Goal: Task Accomplishment & Management: Complete application form

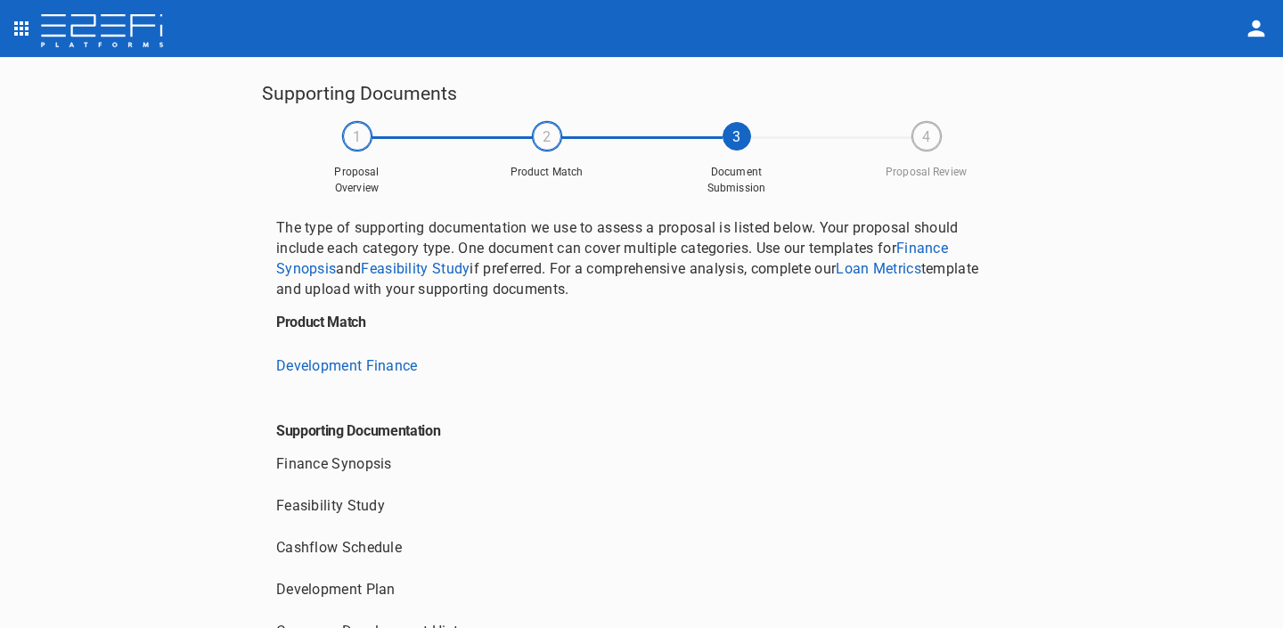
scroll to position [185, 0]
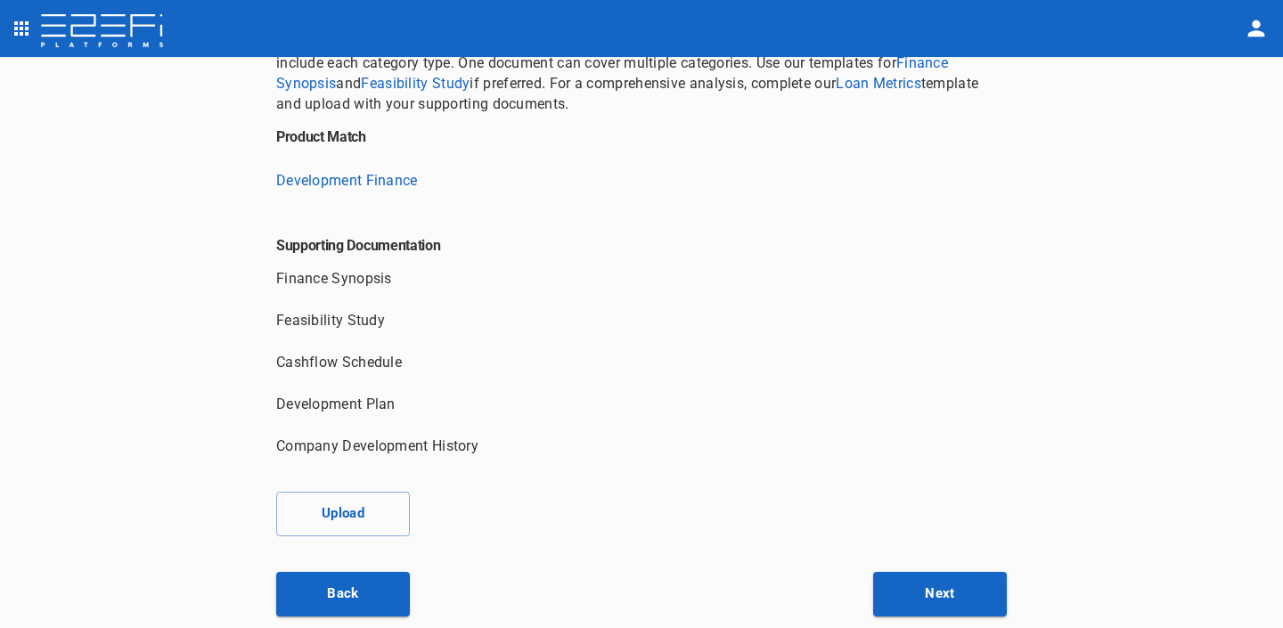
click at [926, 312] on div "The type of supporting documentation we use to assess a proposal is listed belo…" at bounding box center [641, 324] width 759 height 613
click at [1164, 75] on div "Supporting Documents 1 Proposal Overview 2 Product Match 3 Document Submission …" at bounding box center [641, 343] width 1283 height 573
click at [732, 225] on h6 "Supporting Documentation" at bounding box center [641, 235] width 731 height 38
click at [357, 502] on button "Upload" at bounding box center [343, 514] width 134 height 45
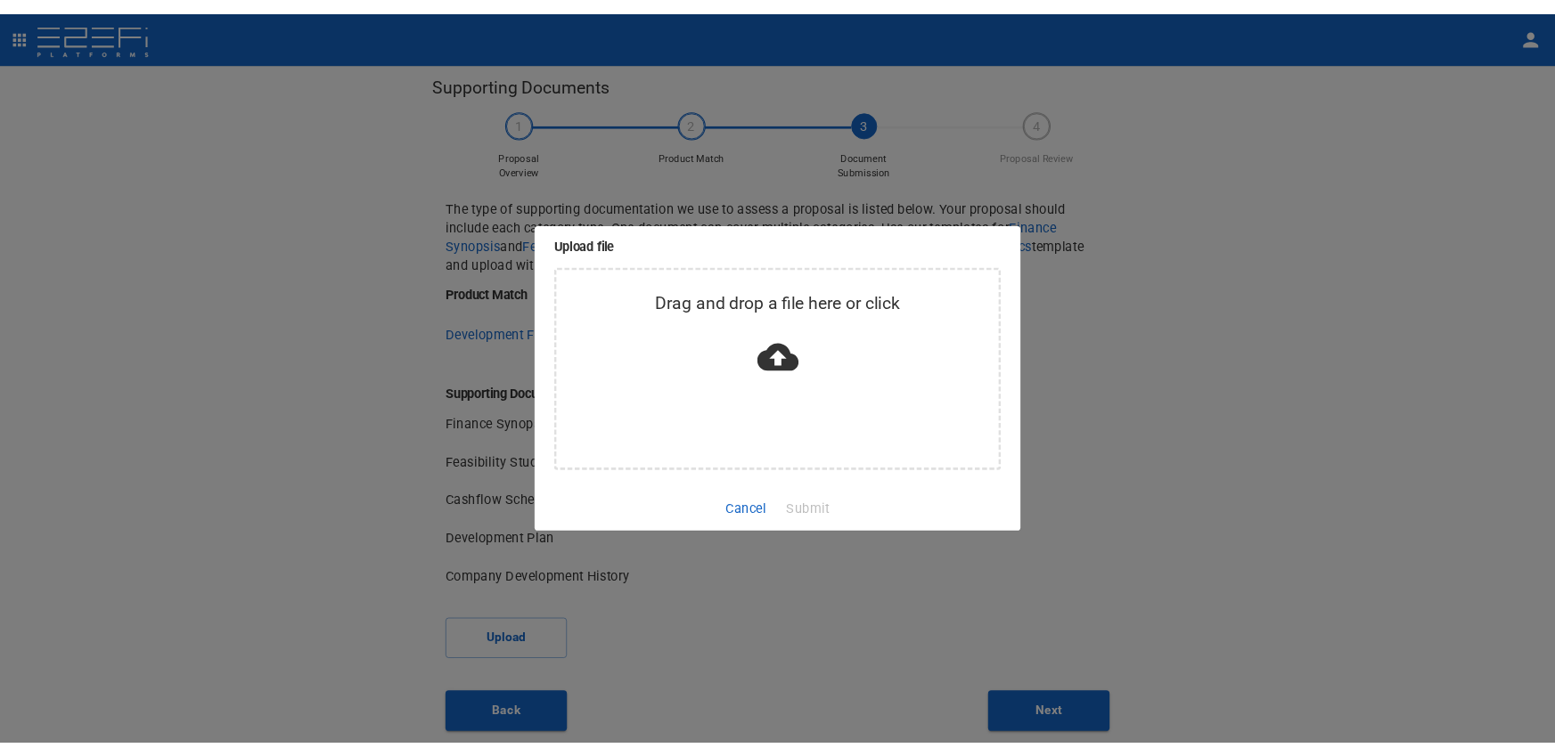
scroll to position [0, 0]
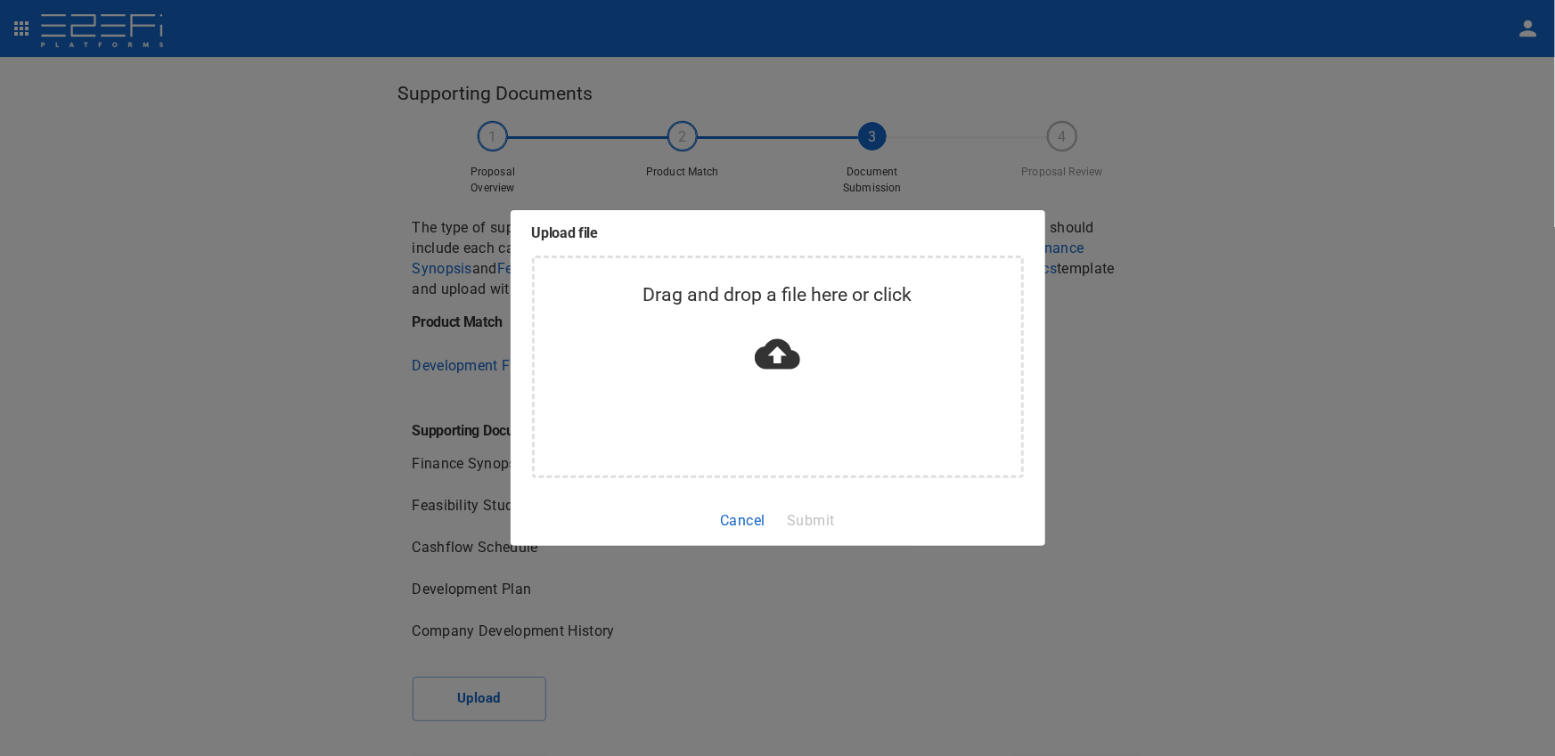
click at [302, 247] on div "Upload file Drag and drop a file here or click Cancel Submit" at bounding box center [777, 378] width 1555 height 756
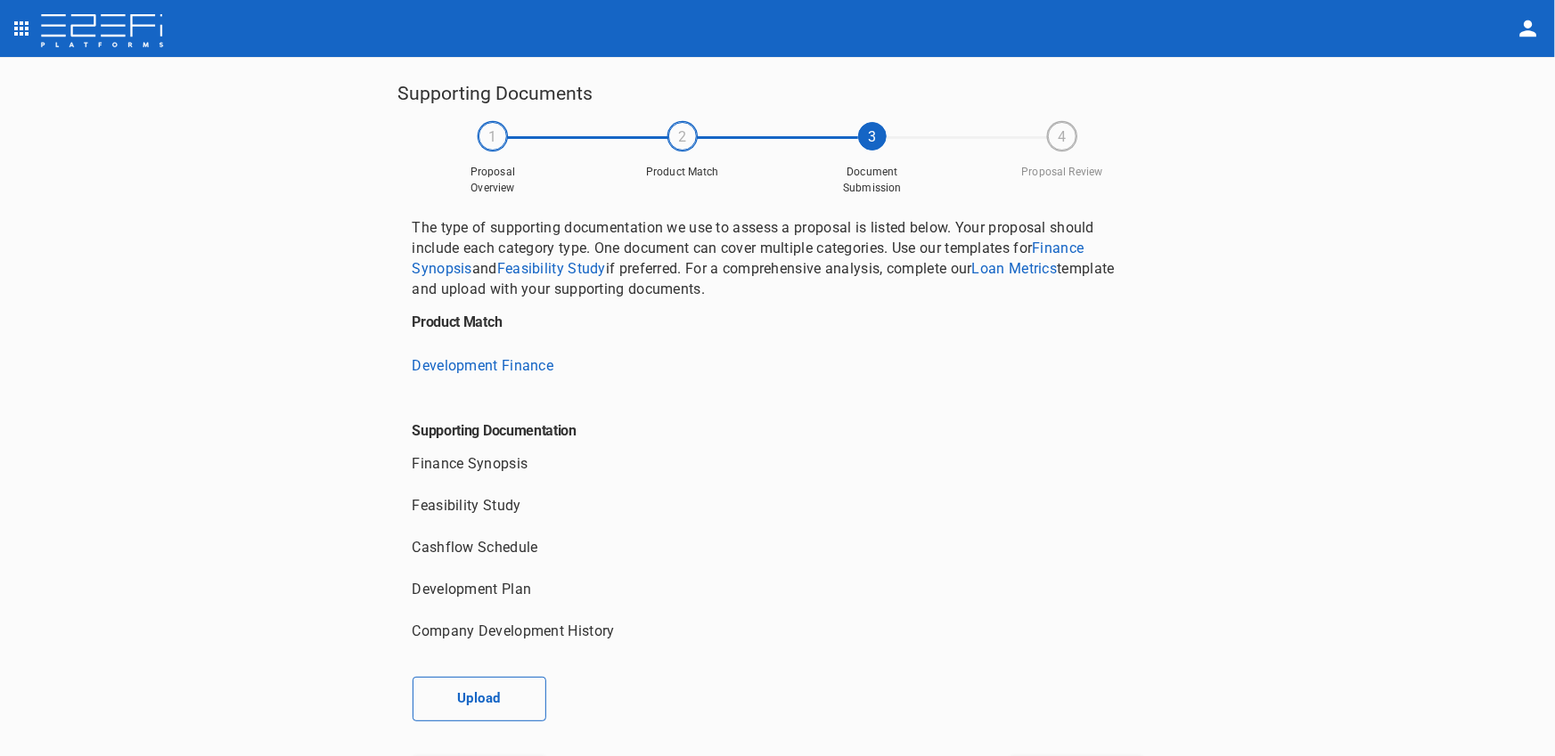
click at [472, 627] on button "Upload" at bounding box center [479, 699] width 134 height 45
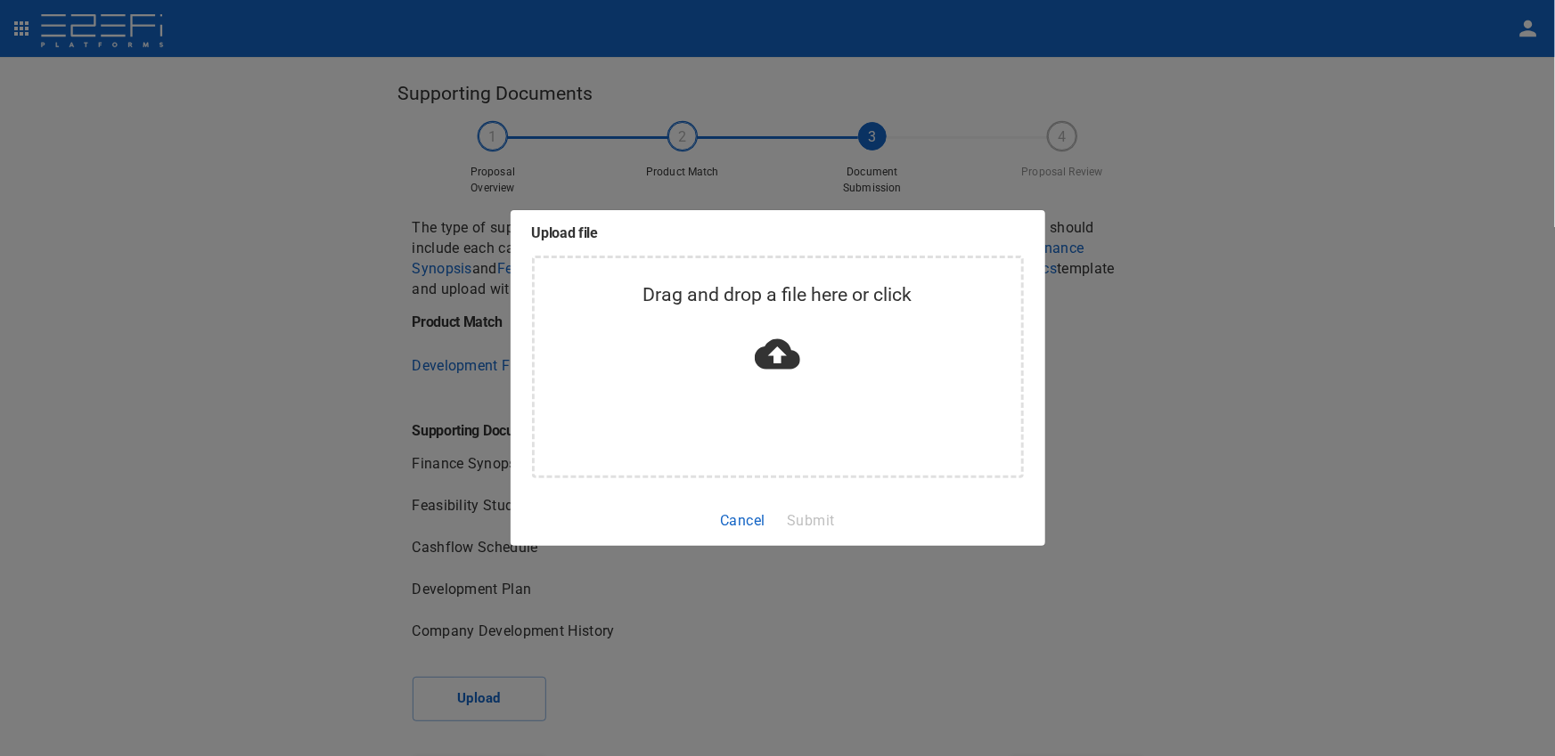
click at [409, 440] on div "Upload file Drag and drop a file here or click Cancel Submit" at bounding box center [777, 378] width 1555 height 756
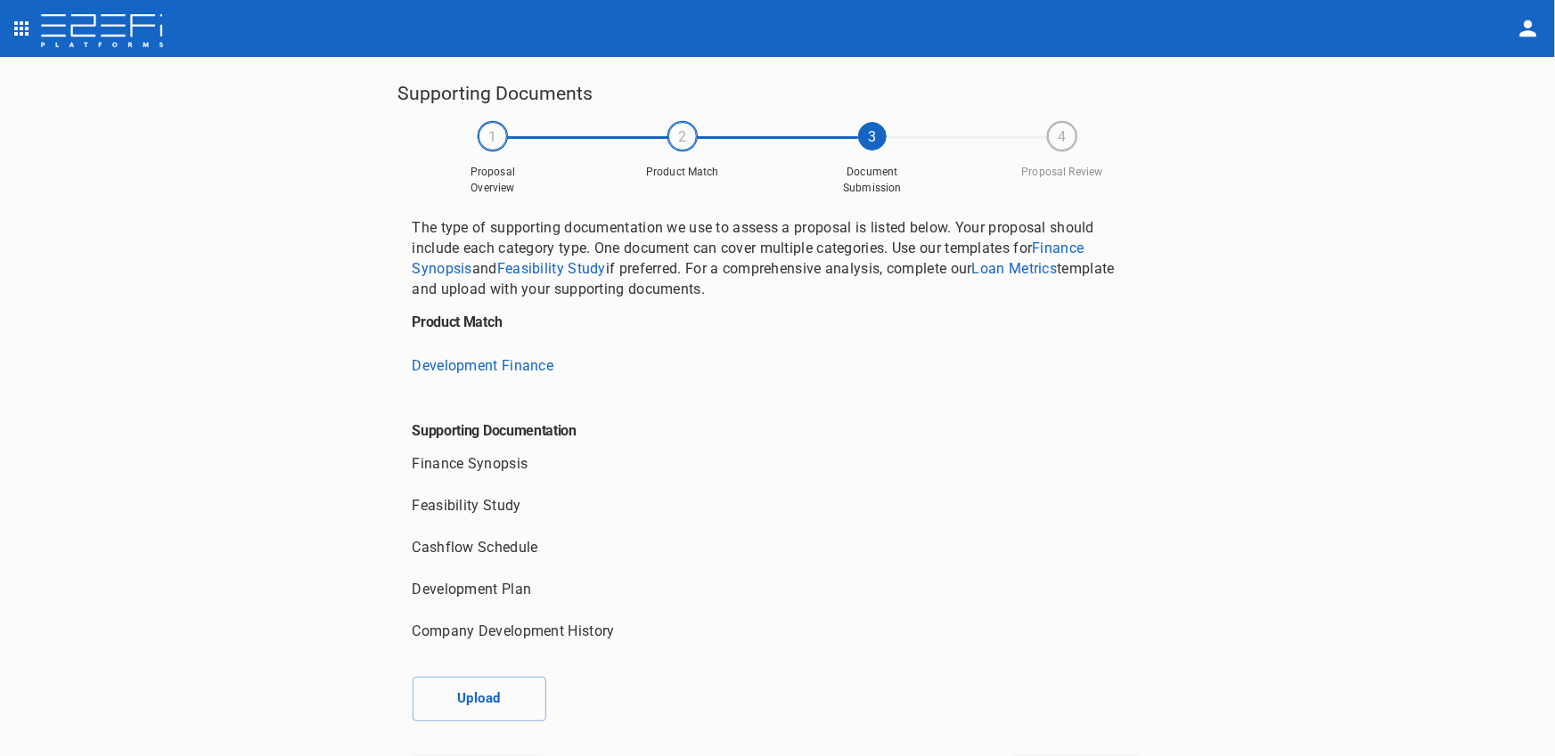
scroll to position [57, 0]
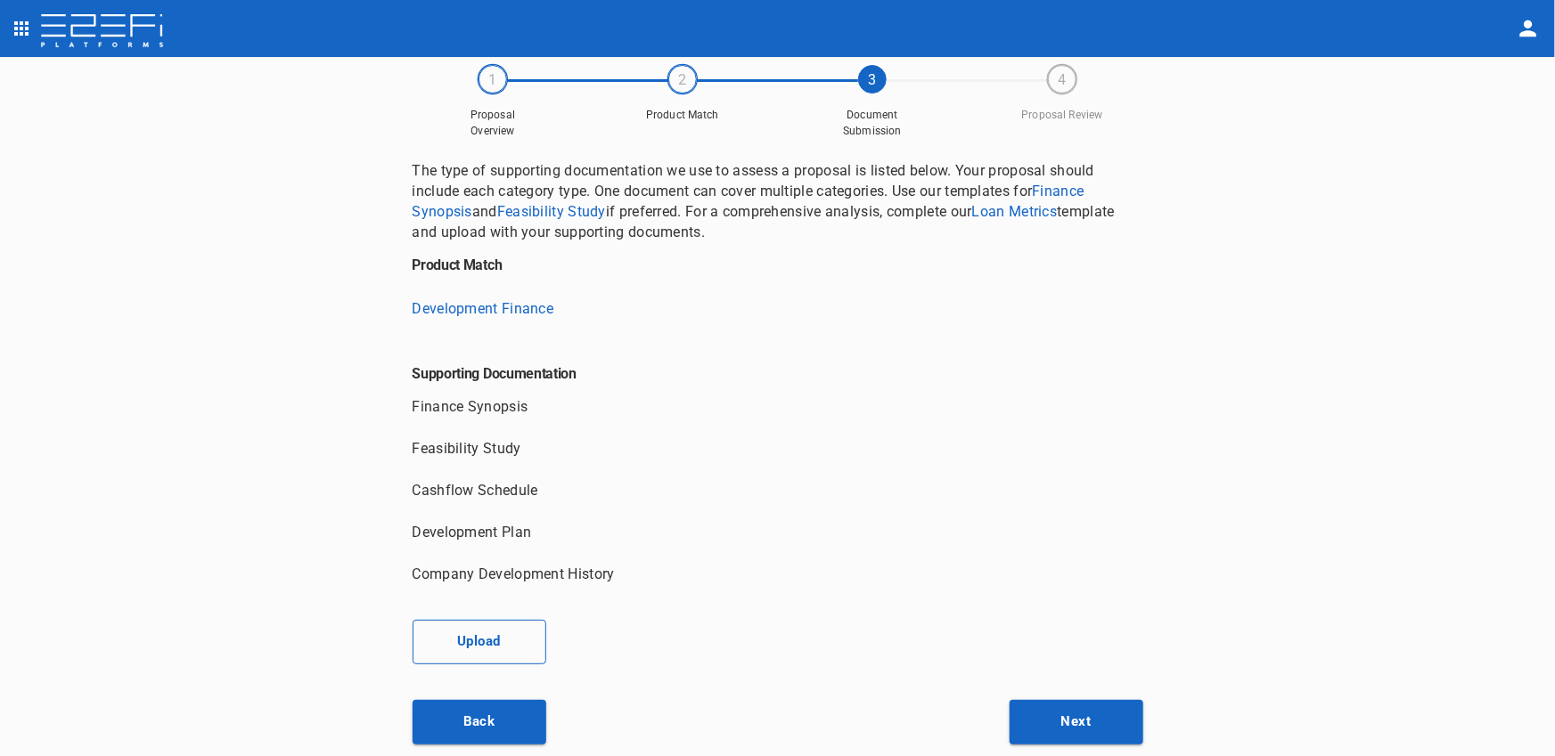
click at [454, 627] on button "Upload" at bounding box center [479, 642] width 134 height 45
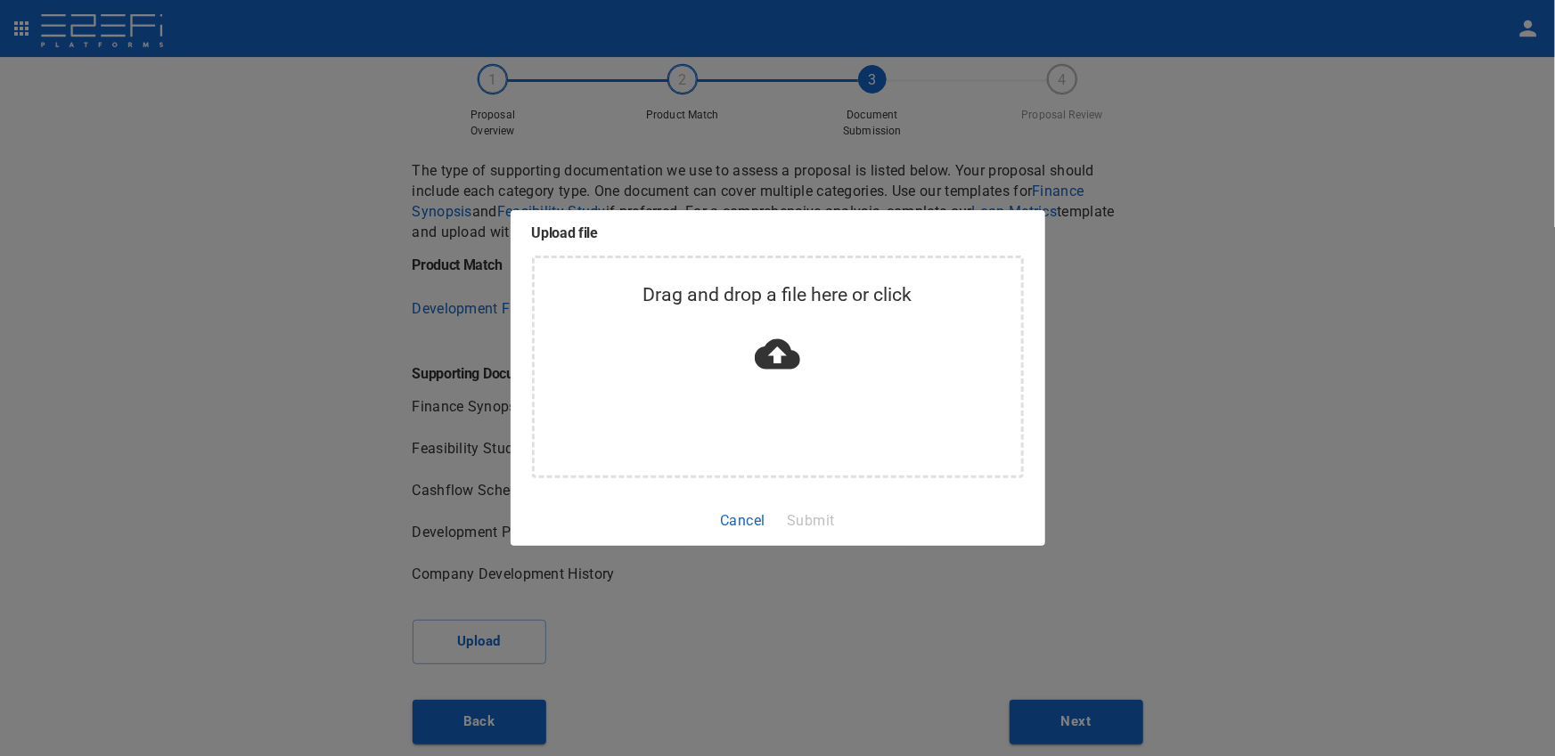
click at [715, 625] on div "Upload file Drag and drop a file here or click Cancel Submit" at bounding box center [777, 378] width 1555 height 756
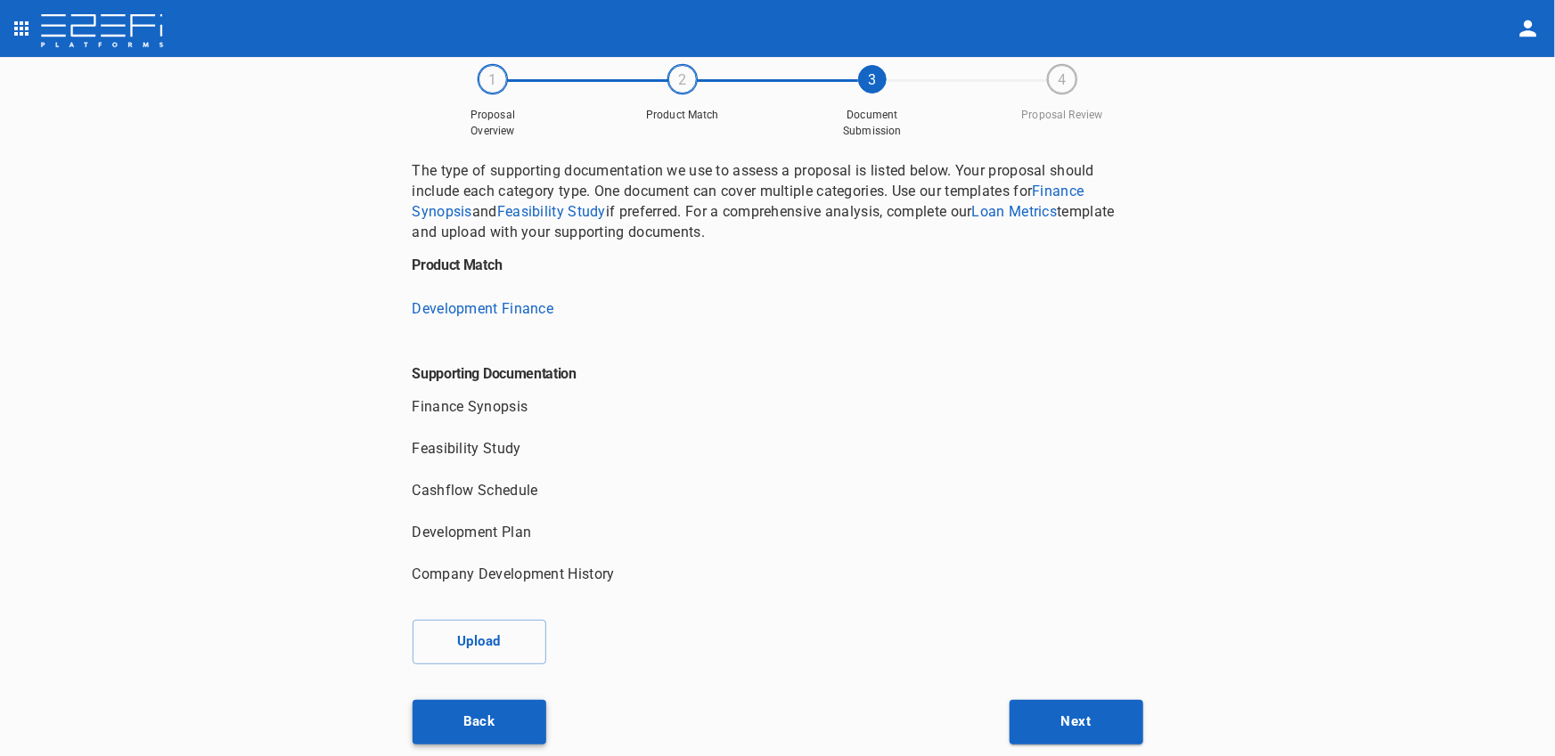
click at [498, 627] on button "Back" at bounding box center [479, 722] width 134 height 45
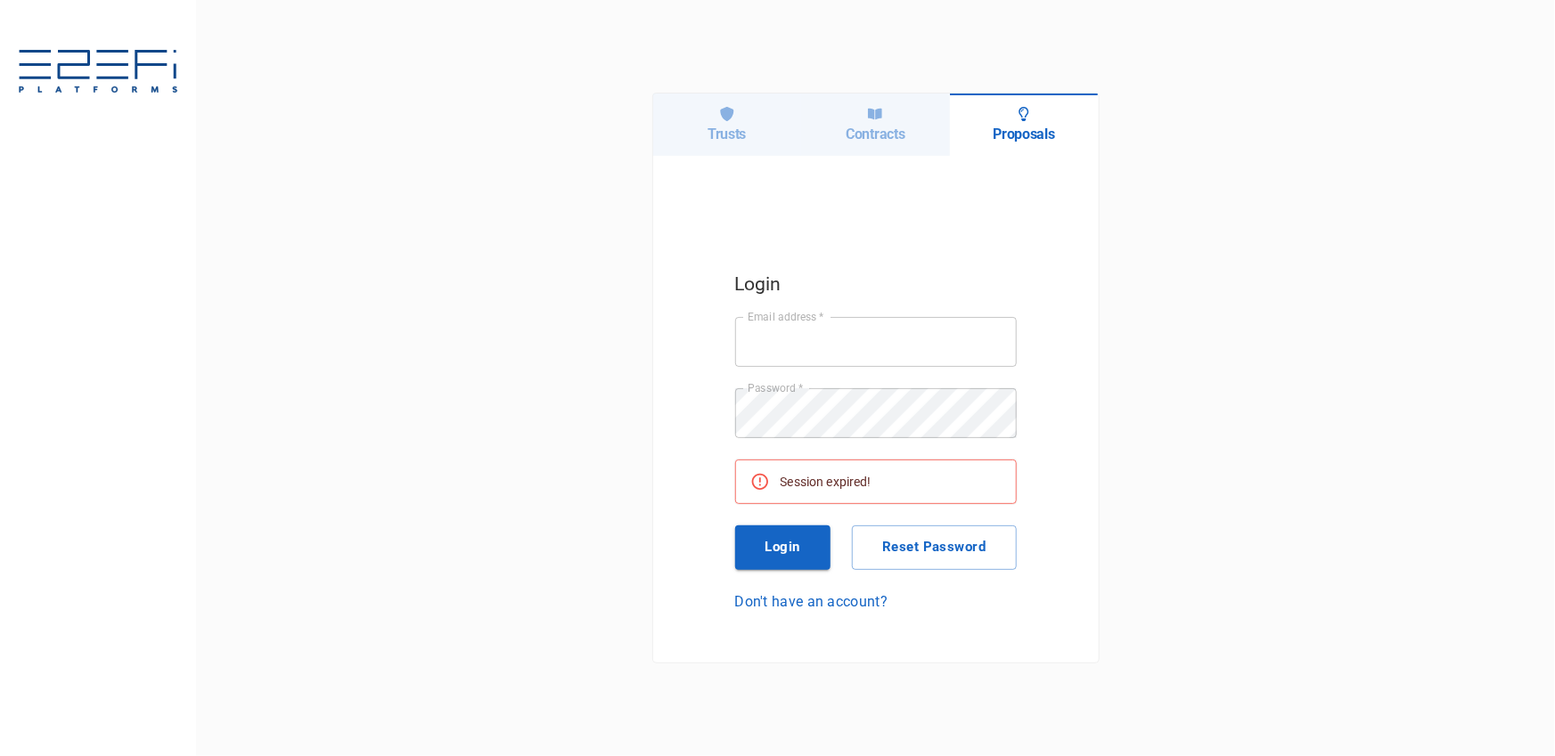
click at [497, 627] on div "Trusts Contracts Proposals Login Email address   * Email address   * Password  …" at bounding box center [875, 378] width 1359 height 756
type input "[PERSON_NAME][EMAIL_ADDRESS][DOMAIN_NAME]"
click at [751, 554] on button "Login" at bounding box center [783, 548] width 96 height 45
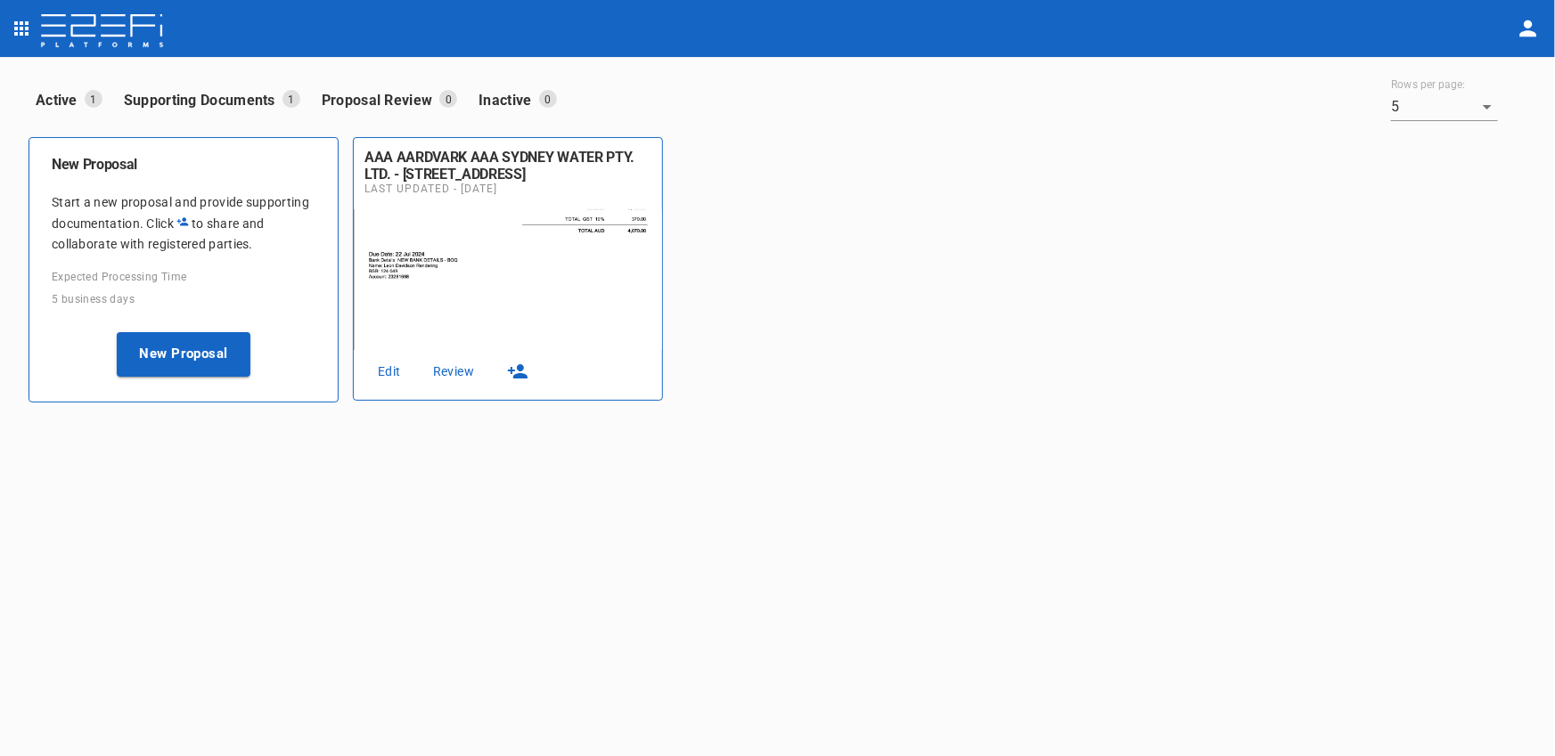
click at [370, 370] on link "Edit" at bounding box center [389, 372] width 57 height 24
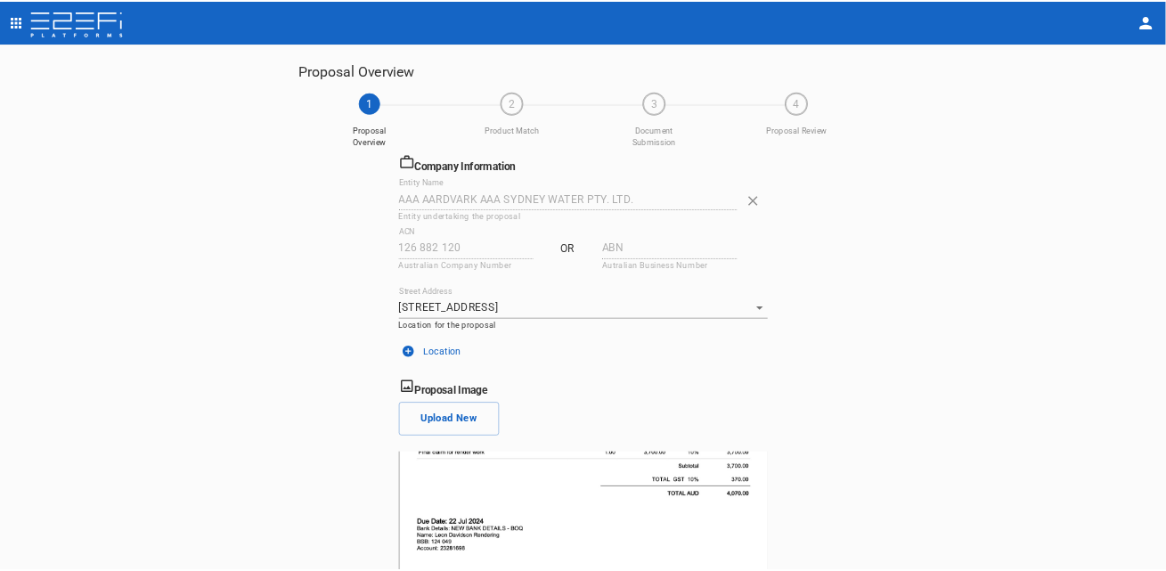
scroll to position [169, 0]
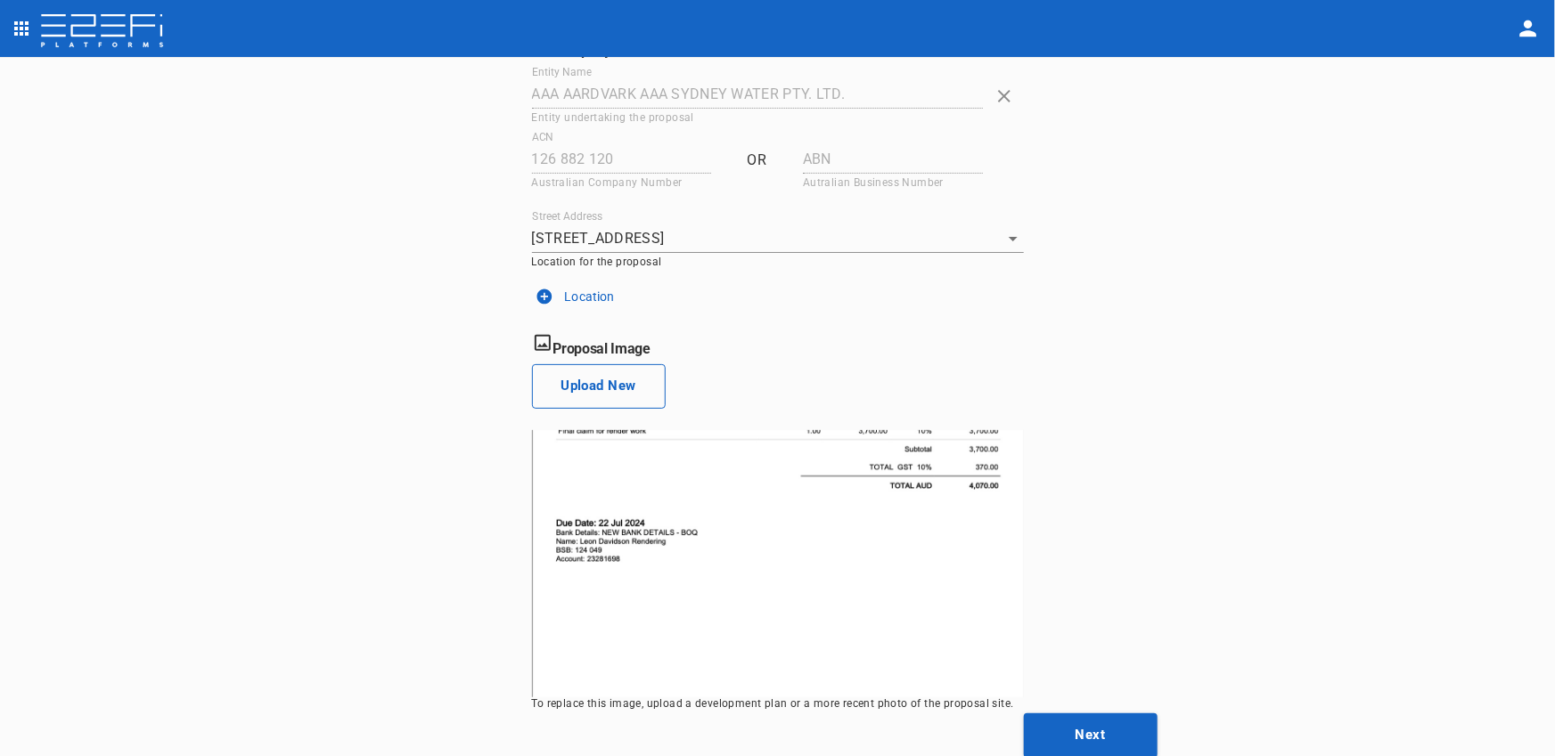
click at [598, 402] on button "Upload New" at bounding box center [599, 386] width 134 height 45
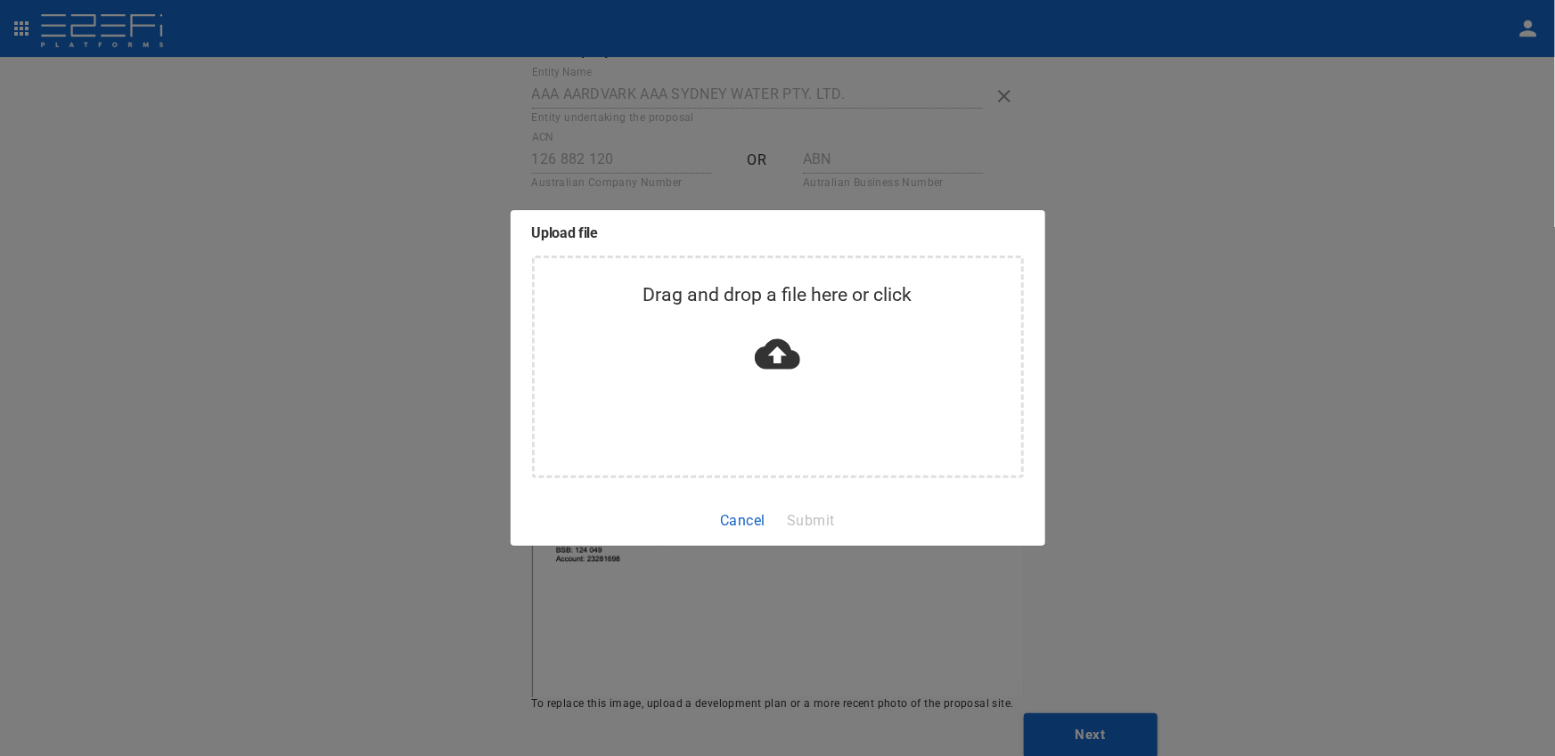
click at [796, 331] on icon at bounding box center [777, 353] width 45 height 45
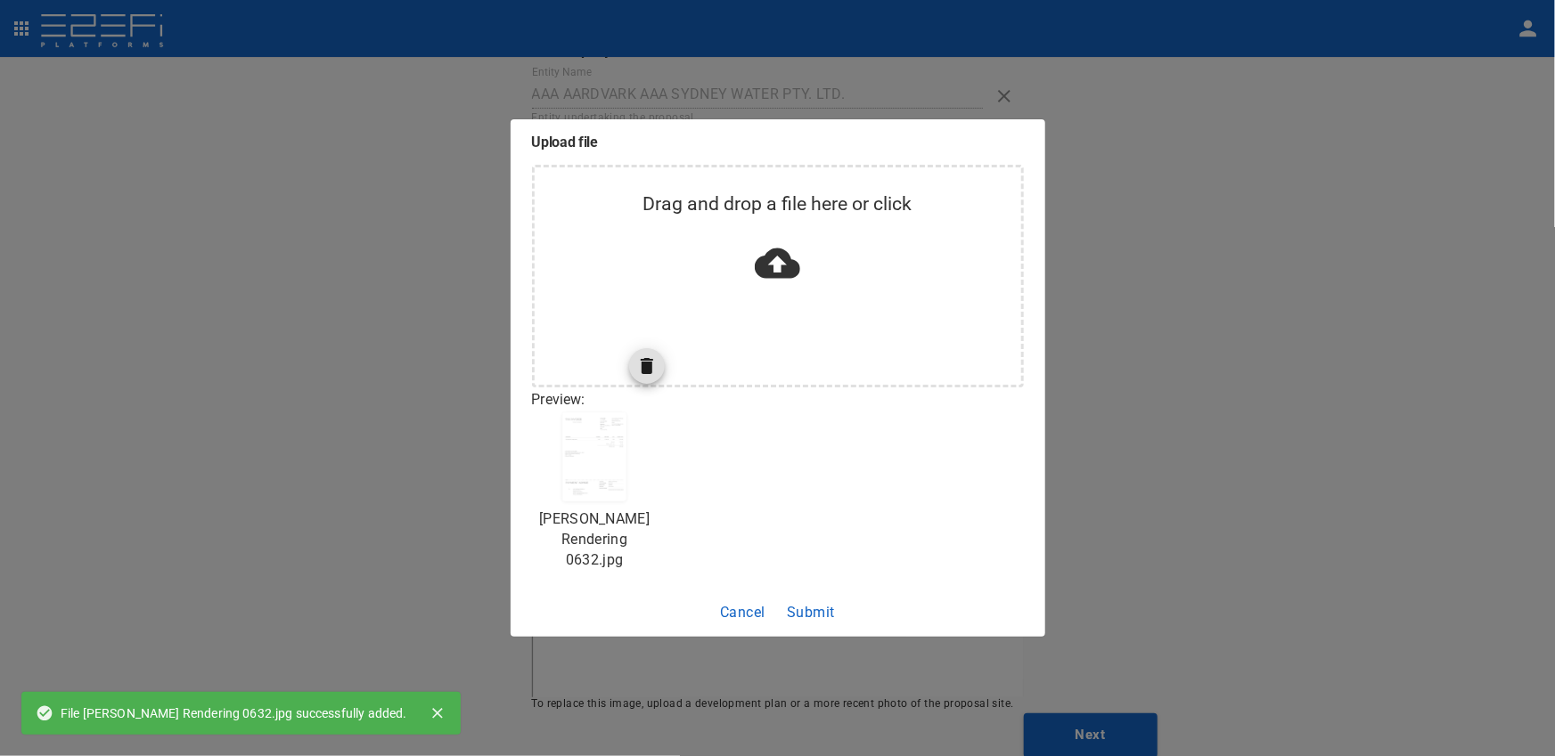
click at [608, 462] on img at bounding box center [594, 456] width 64 height 89
